Goal: Check status: Check status

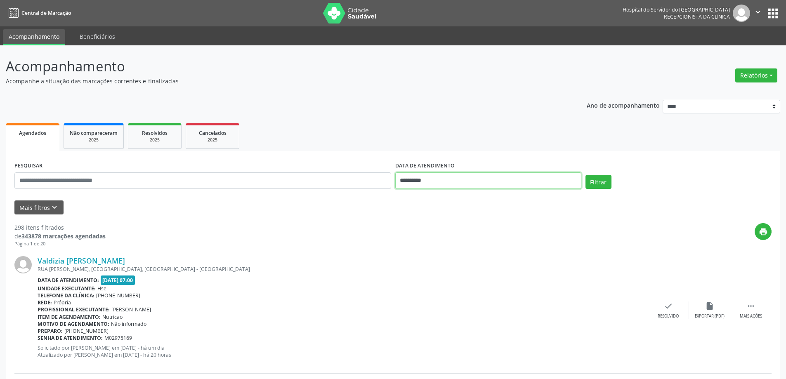
click at [437, 180] on input "**********" at bounding box center [488, 180] width 186 height 17
click at [483, 242] on span "9" at bounding box center [477, 240] width 16 height 16
type input "**********"
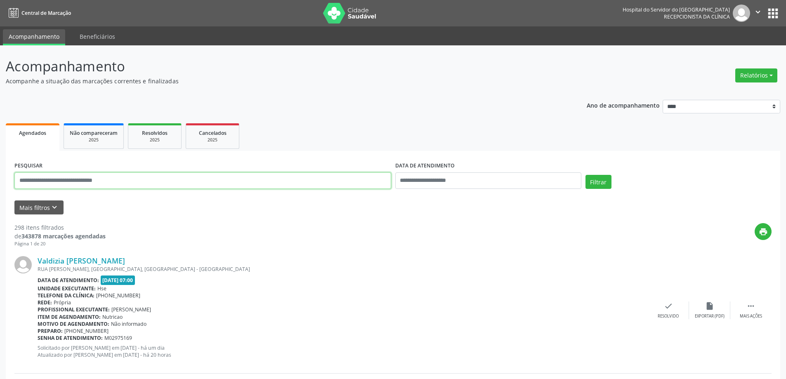
drag, startPoint x: 229, startPoint y: 176, endPoint x: 216, endPoint y: 174, distance: 13.8
click at [229, 177] on input "text" at bounding box center [202, 180] width 377 height 17
click at [585, 175] on button "Filtrar" at bounding box center [598, 182] width 26 height 14
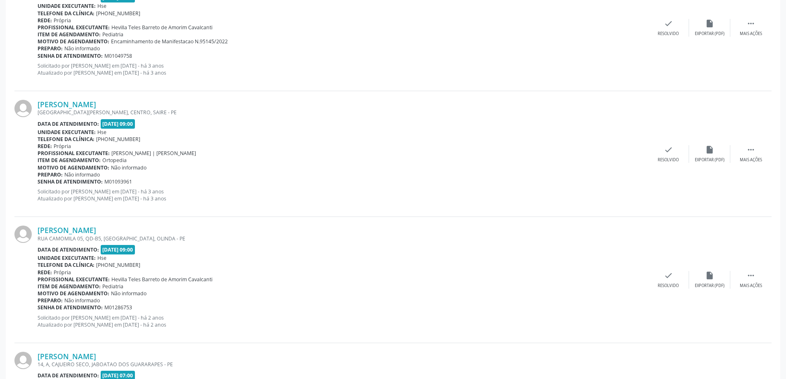
scroll to position [1155, 0]
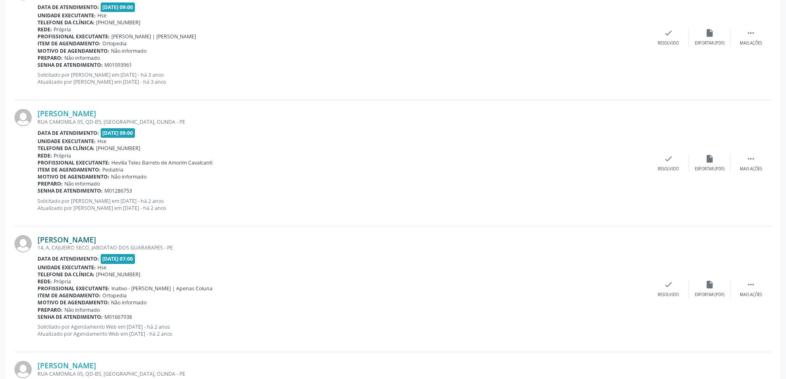
click at [96, 240] on link "[PERSON_NAME]" at bounding box center [67, 239] width 59 height 9
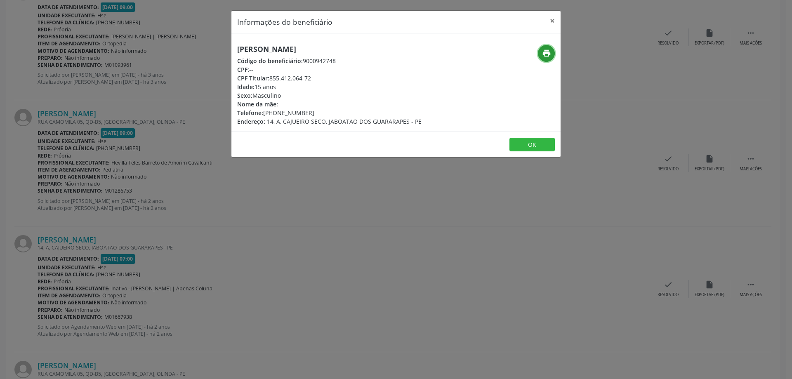
click at [546, 58] on button "print" at bounding box center [546, 53] width 17 height 17
drag, startPoint x: 551, startPoint y: 23, endPoint x: 493, endPoint y: 33, distance: 58.6
click at [551, 23] on button "×" at bounding box center [552, 21] width 17 height 20
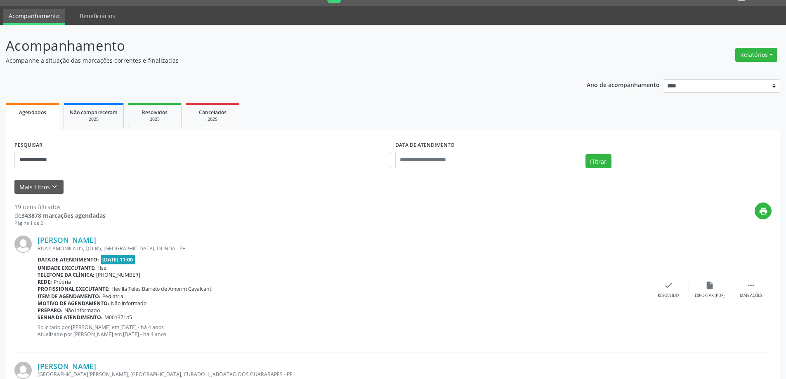
scroll to position [0, 0]
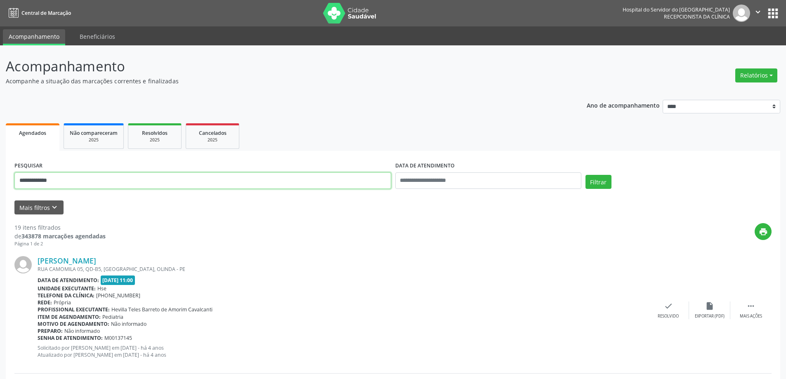
drag, startPoint x: 87, startPoint y: 180, endPoint x: 0, endPoint y: 187, distance: 86.9
click at [585, 175] on button "Filtrar" at bounding box center [598, 182] width 26 height 14
click at [96, 260] on link "[PERSON_NAME]" at bounding box center [67, 260] width 59 height 9
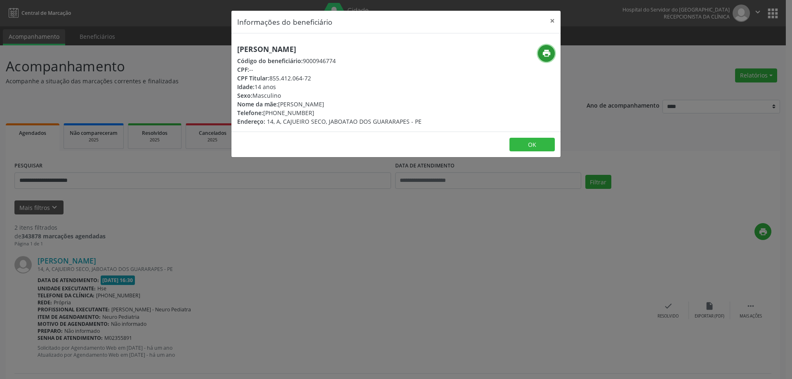
click at [550, 50] on icon "print" at bounding box center [546, 53] width 9 height 9
click at [556, 19] on button "×" at bounding box center [552, 21] width 17 height 20
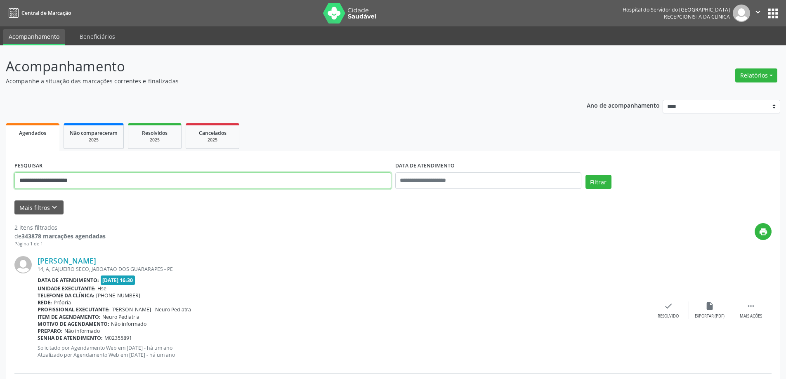
drag, startPoint x: 101, startPoint y: 186, endPoint x: 0, endPoint y: 195, distance: 101.9
click at [0, 195] on div "**********" at bounding box center [393, 279] width 786 height 468
type input "**********"
click at [585, 175] on button "Filtrar" at bounding box center [598, 182] width 26 height 14
click at [96, 263] on link "[PERSON_NAME]" at bounding box center [67, 260] width 59 height 9
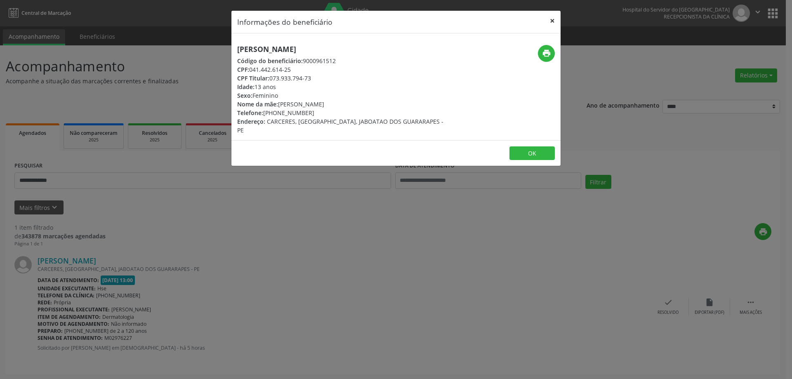
click at [550, 18] on button "×" at bounding box center [552, 21] width 17 height 20
